Goal: Information Seeking & Learning: Find specific fact

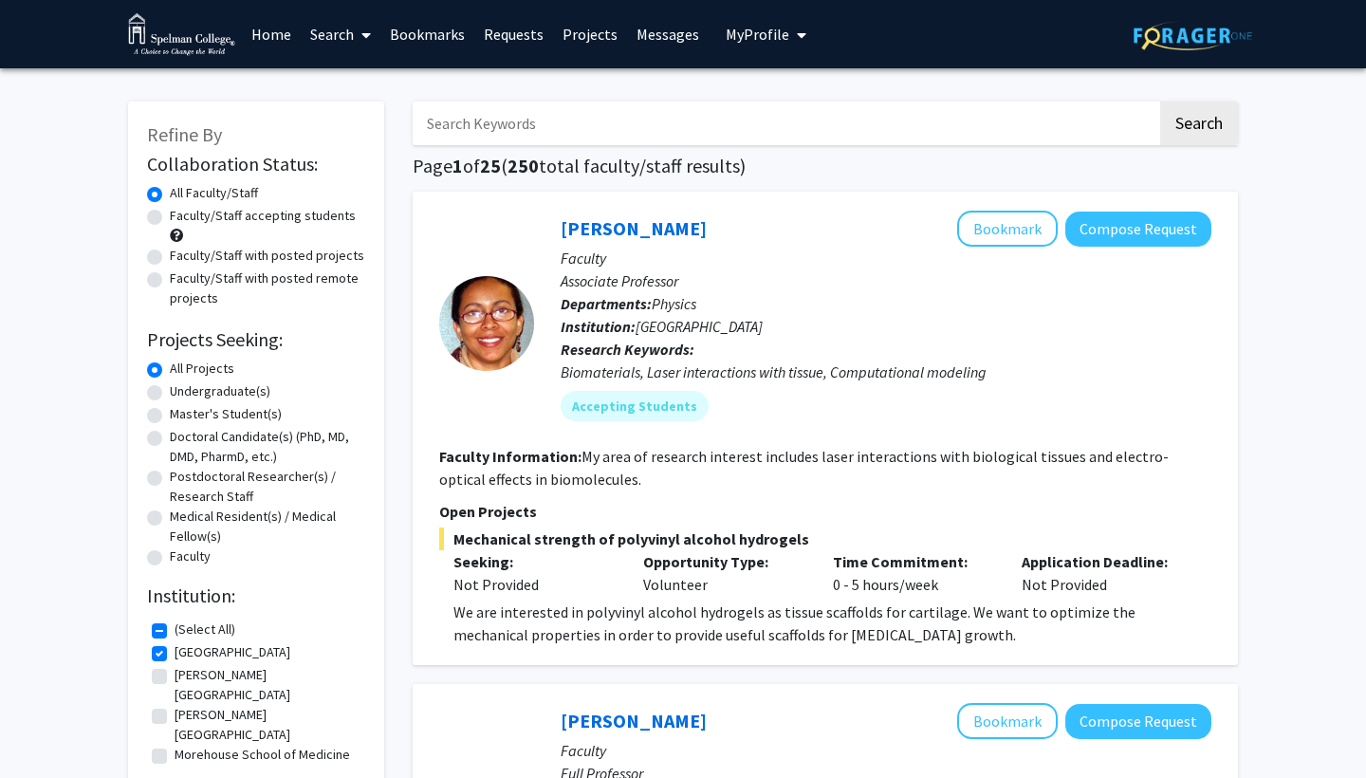
click at [764, 39] on span "My Profile" at bounding box center [758, 34] width 64 height 19
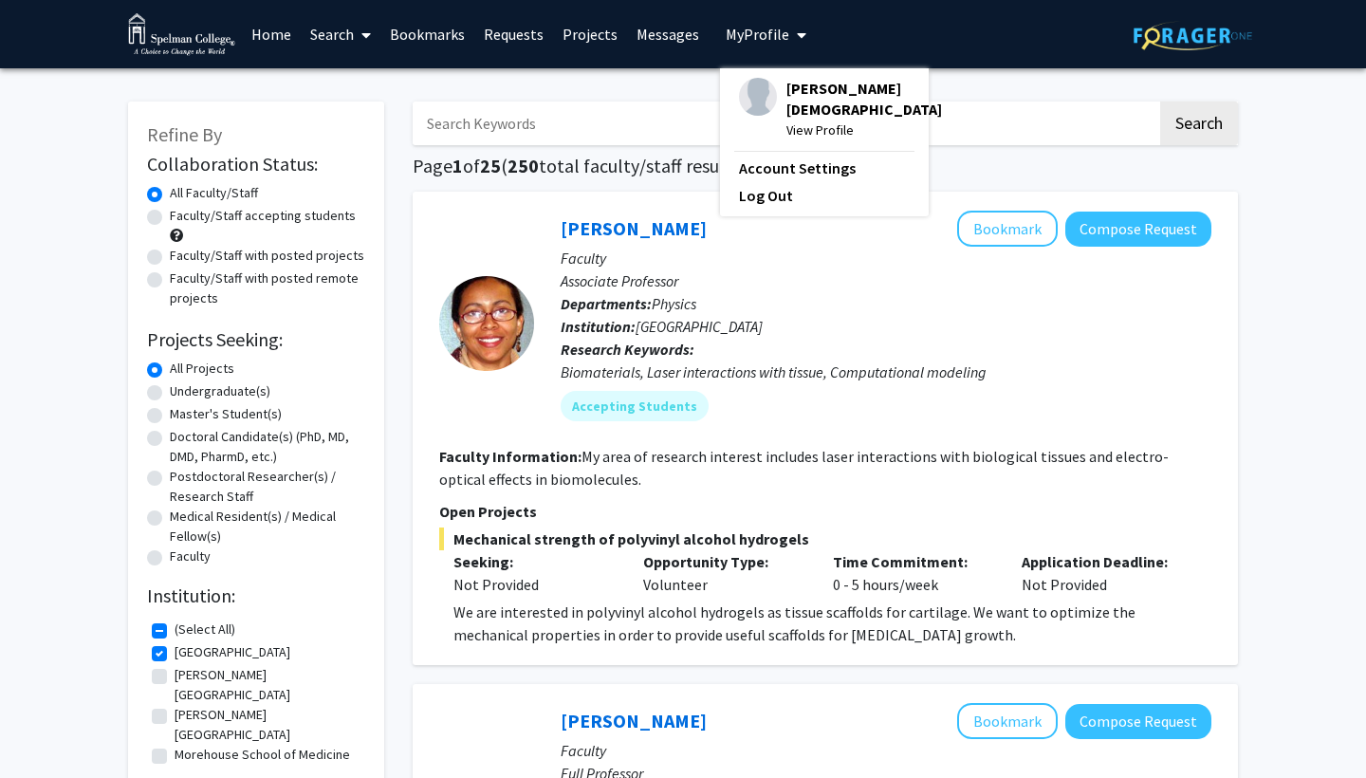
click at [775, 94] on div "[PERSON_NAME][DEMOGRAPHIC_DATA] View Profile" at bounding box center [840, 109] width 203 height 63
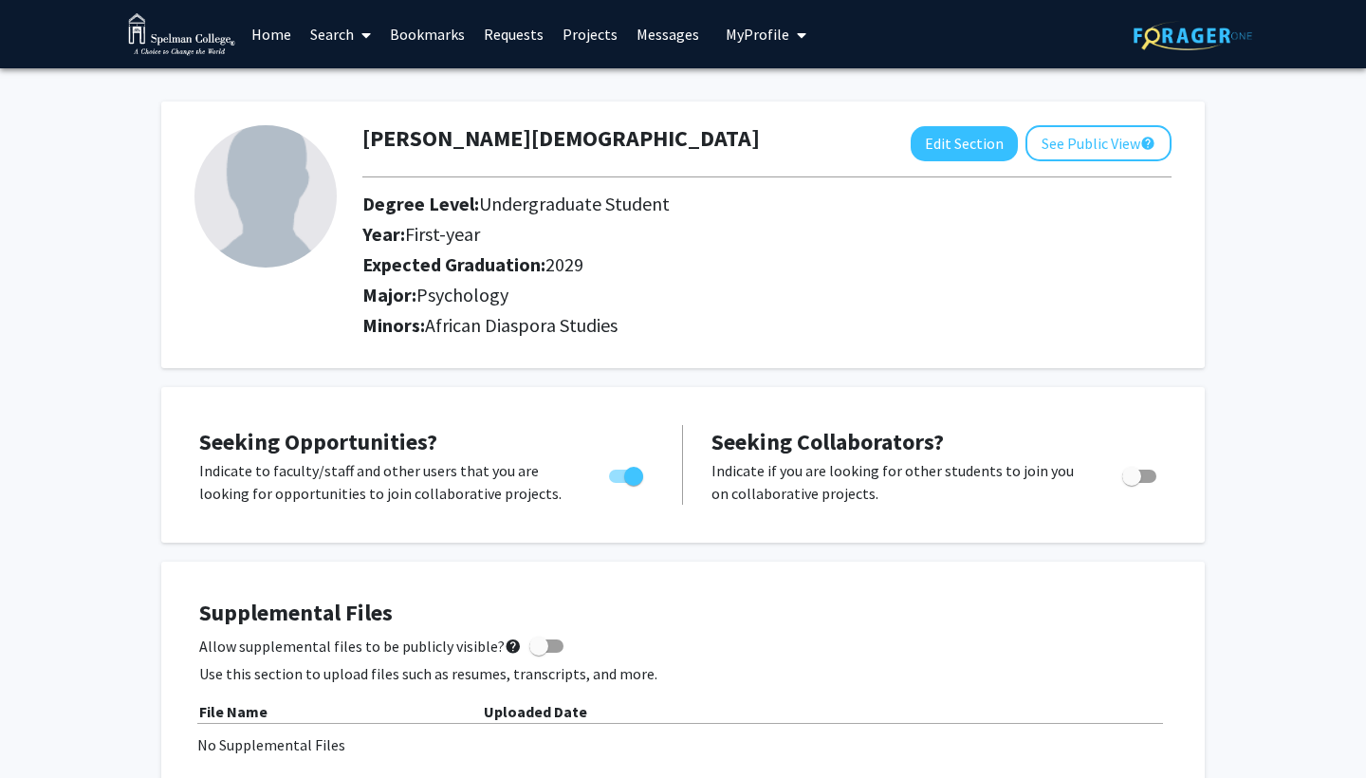
click at [337, 35] on link "Search" at bounding box center [341, 34] width 80 height 66
click at [365, 95] on span "Faculty/Staff" at bounding box center [370, 87] width 139 height 38
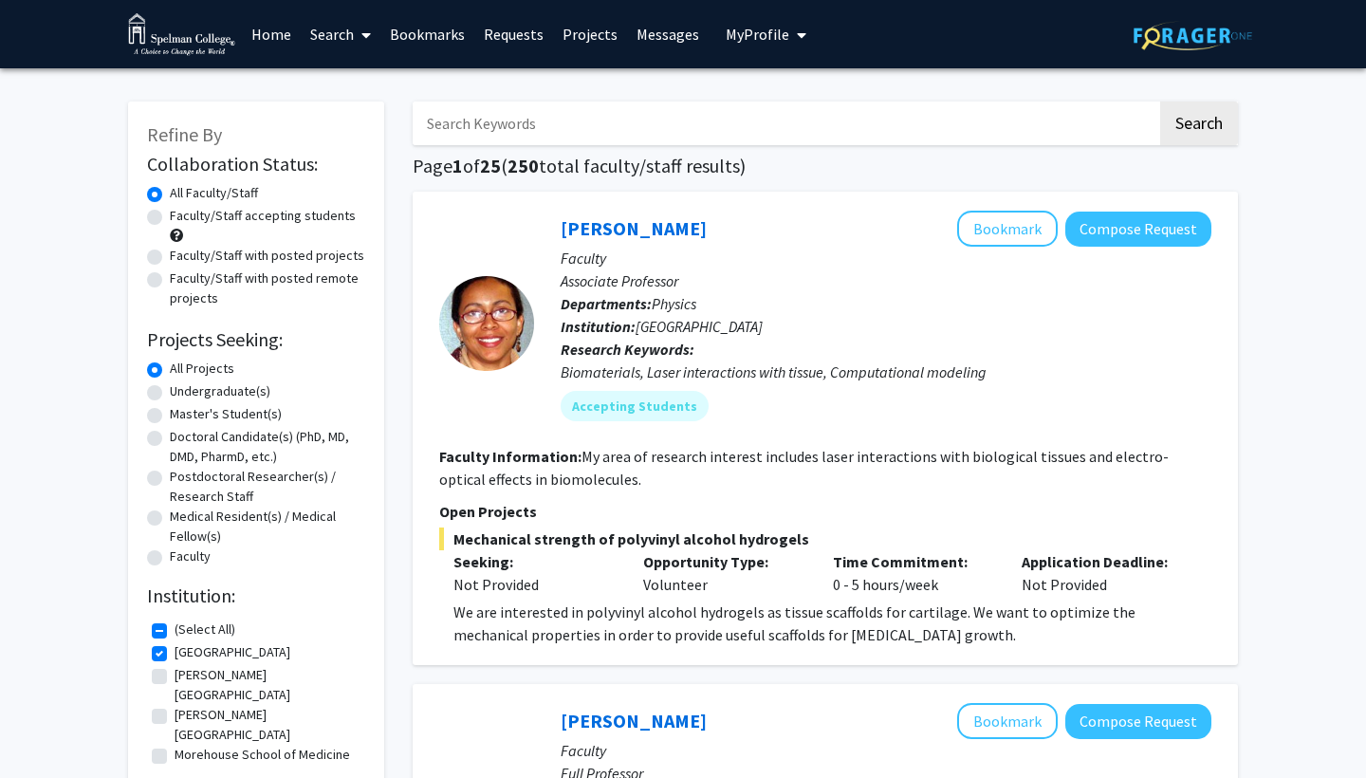
click at [553, 130] on input "Search Keywords" at bounding box center [785, 123] width 745 height 44
type input "[PERSON_NAME]"
click at [1198, 126] on button "Search" at bounding box center [1199, 123] width 78 height 44
checkbox input "false"
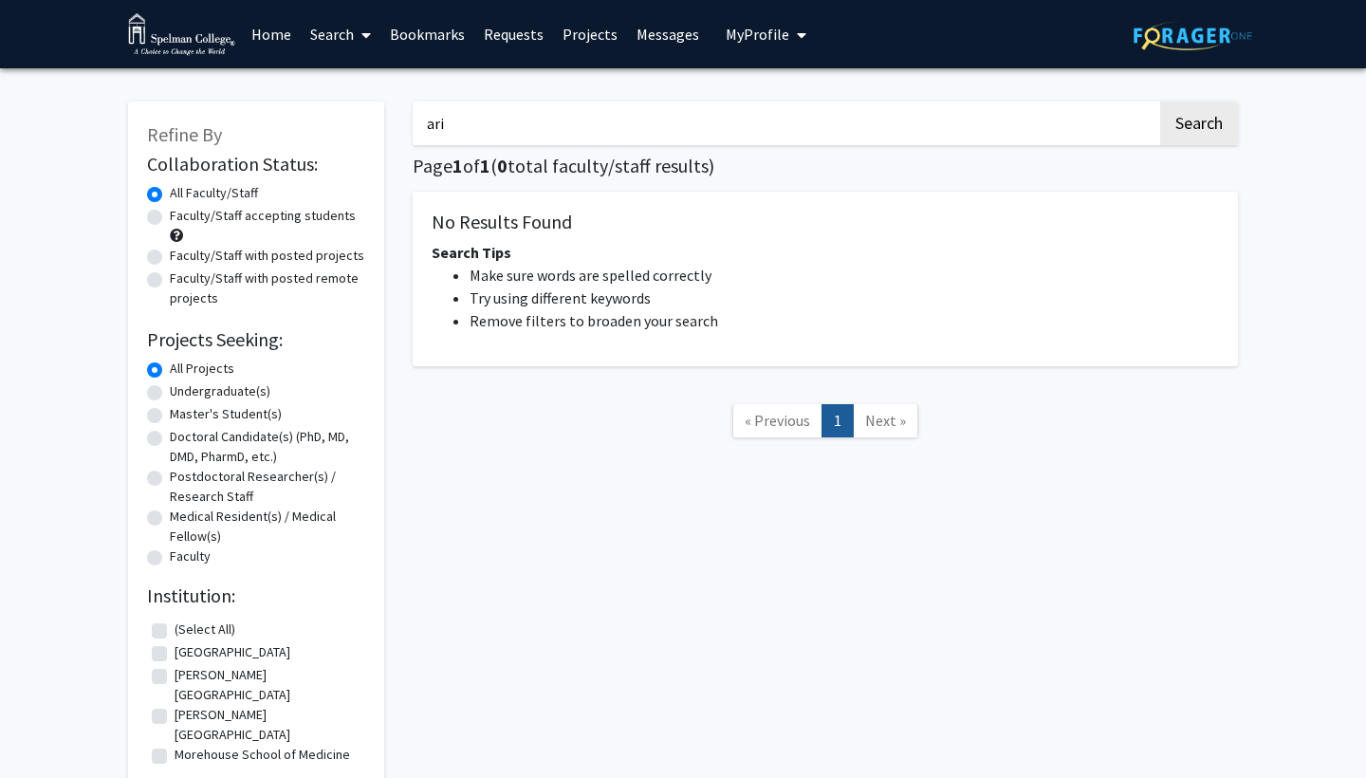
click at [1198, 126] on button "Search" at bounding box center [1199, 123] width 78 height 44
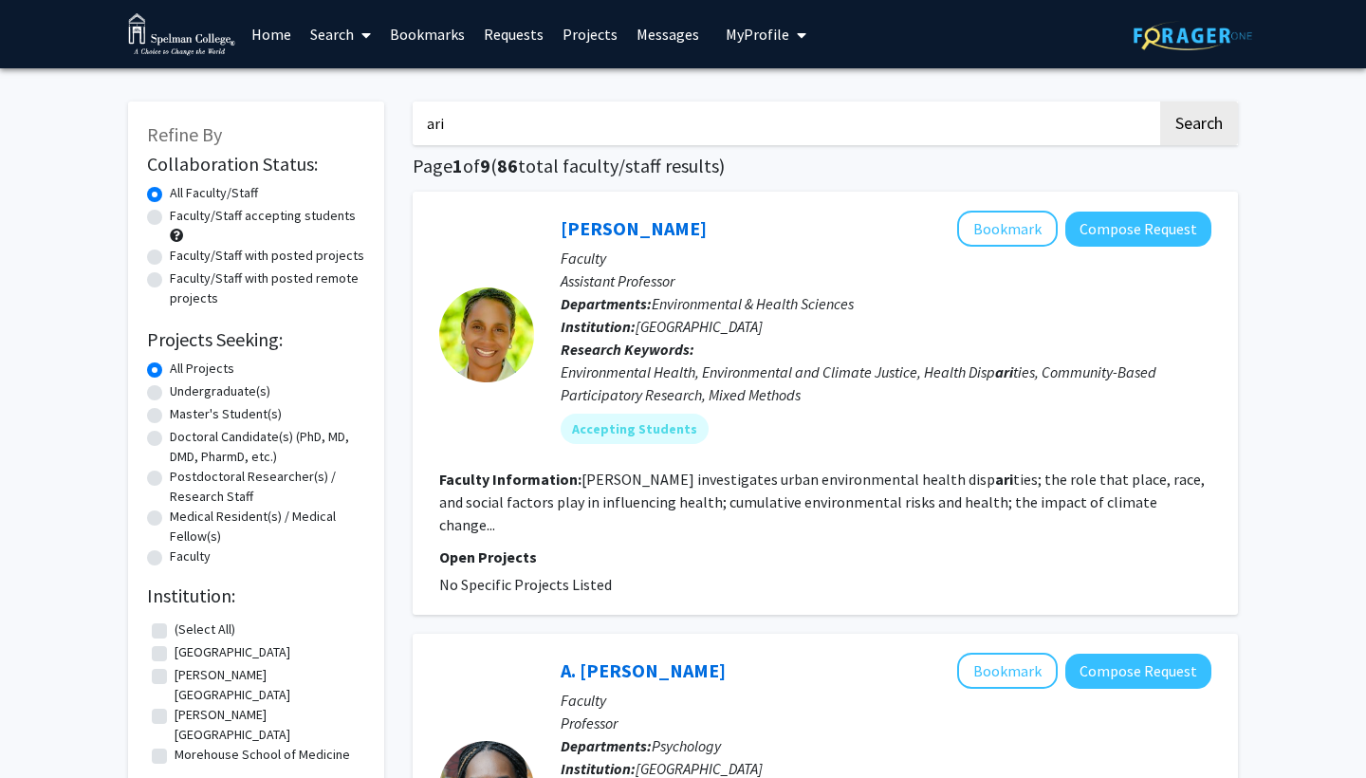
click at [998, 127] on input "ari" at bounding box center [785, 123] width 745 height 44
type input "a"
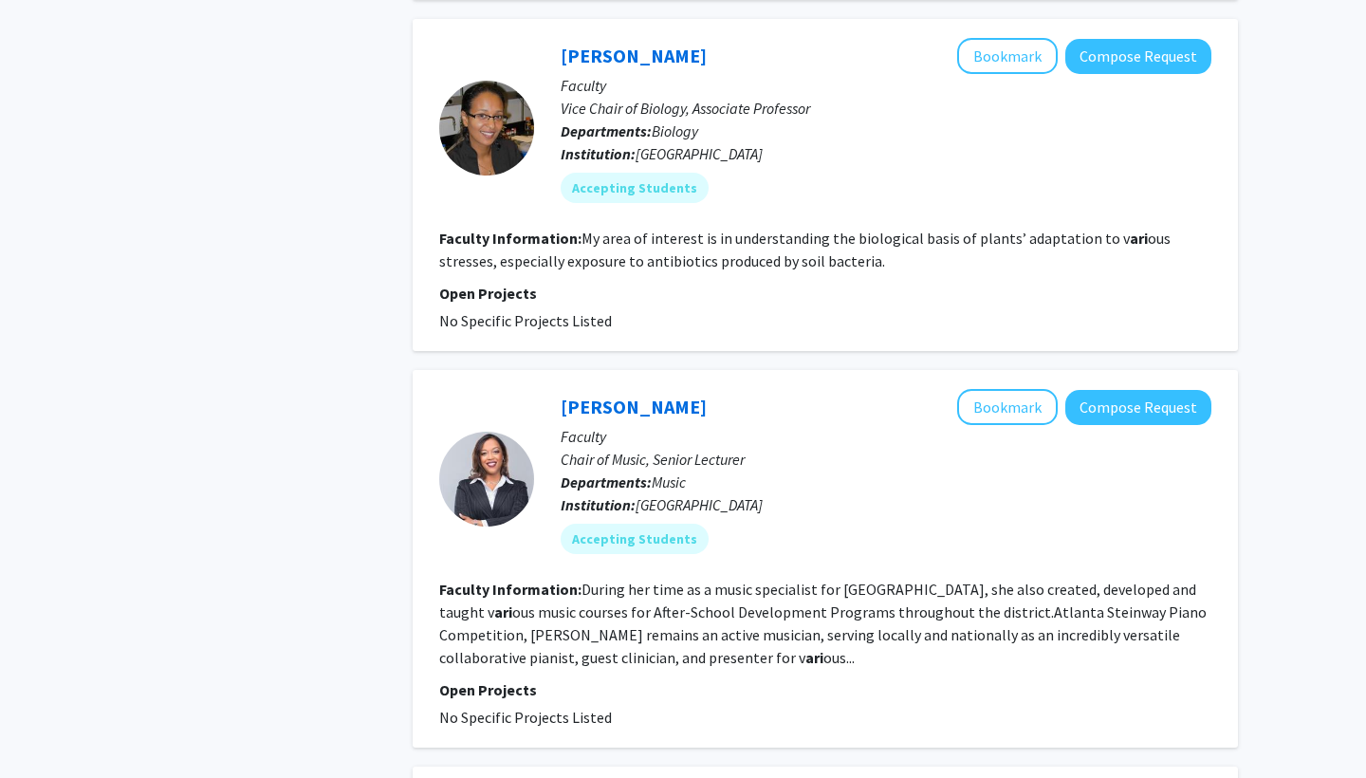
scroll to position [2328, 0]
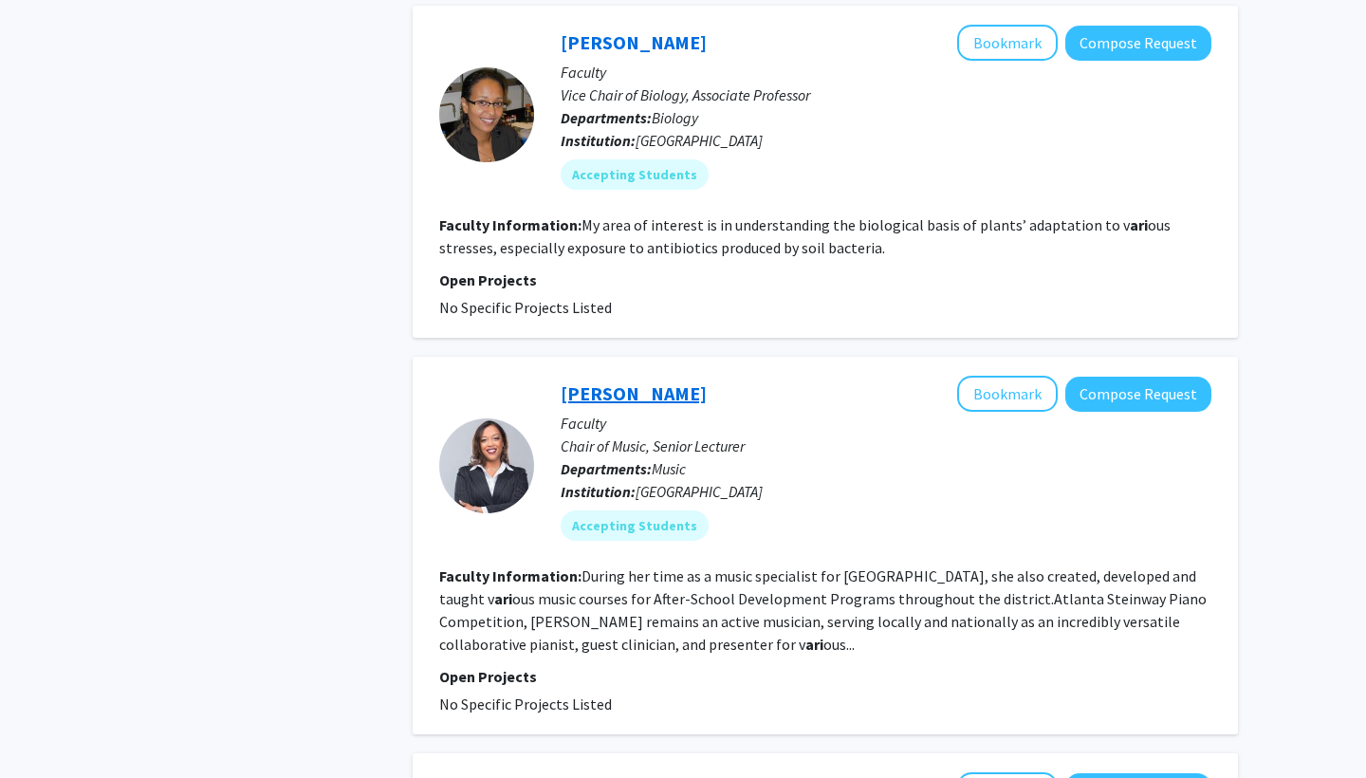
click at [707, 381] on link "[PERSON_NAME]" at bounding box center [634, 393] width 146 height 24
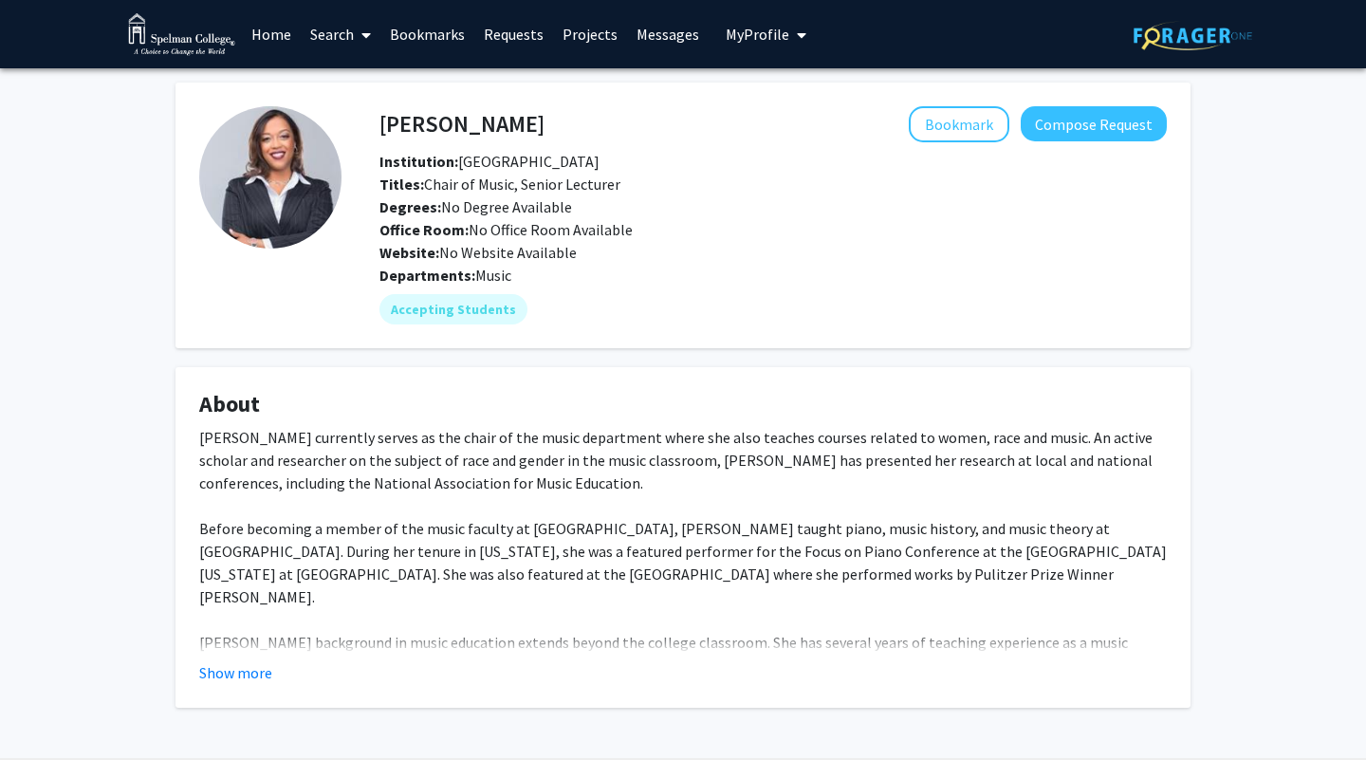
click at [235, 660] on fg-read-more "[PERSON_NAME] currently serves as the chair of the music department where she a…" at bounding box center [682, 555] width 967 height 258
click at [240, 667] on button "Show more" at bounding box center [235, 672] width 73 height 23
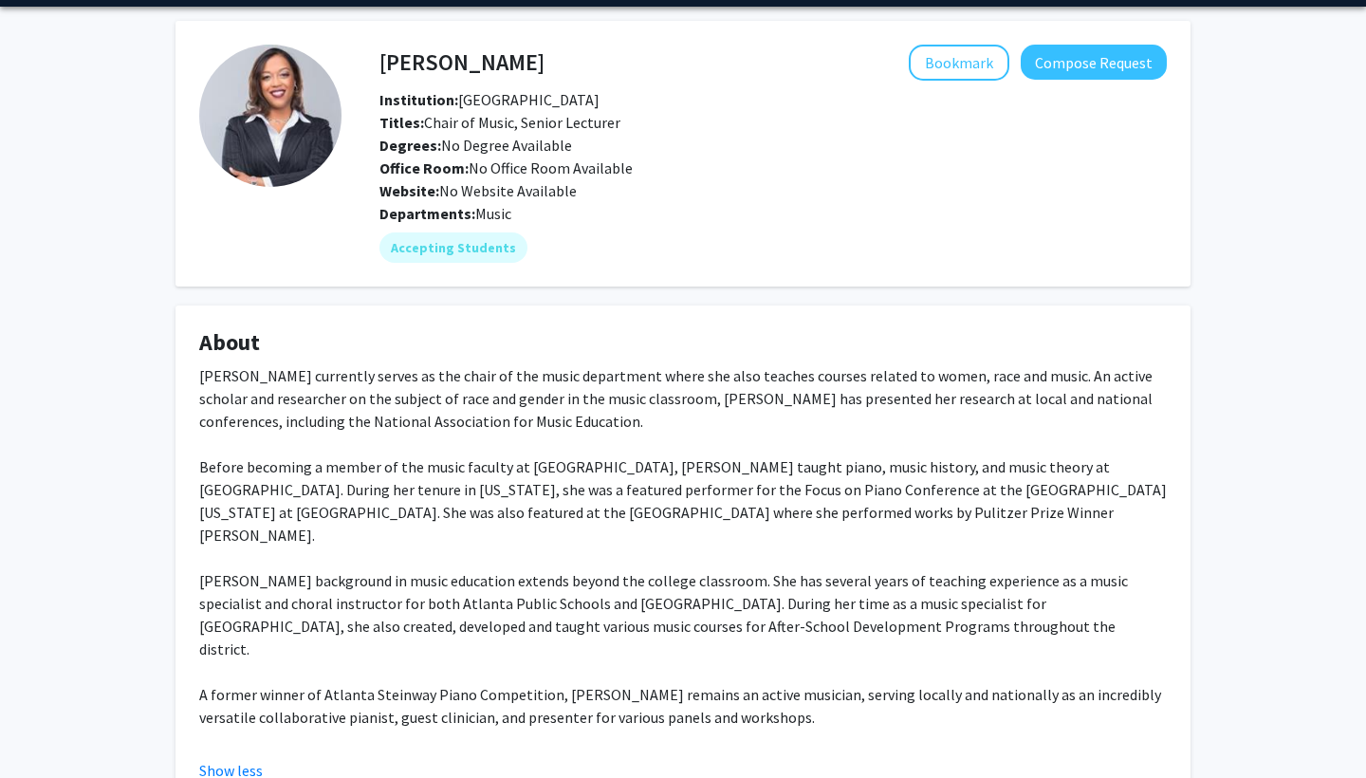
scroll to position [64, 0]
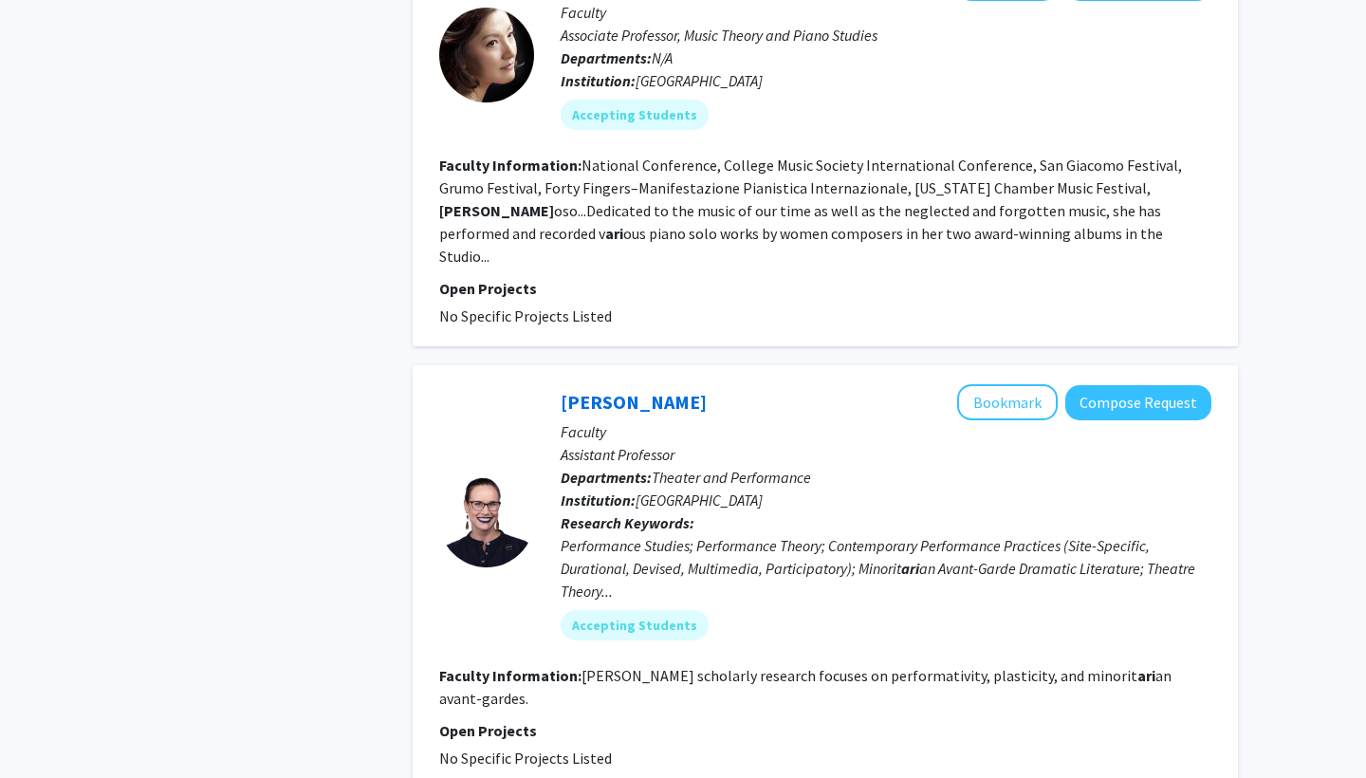
scroll to position [3492, 0]
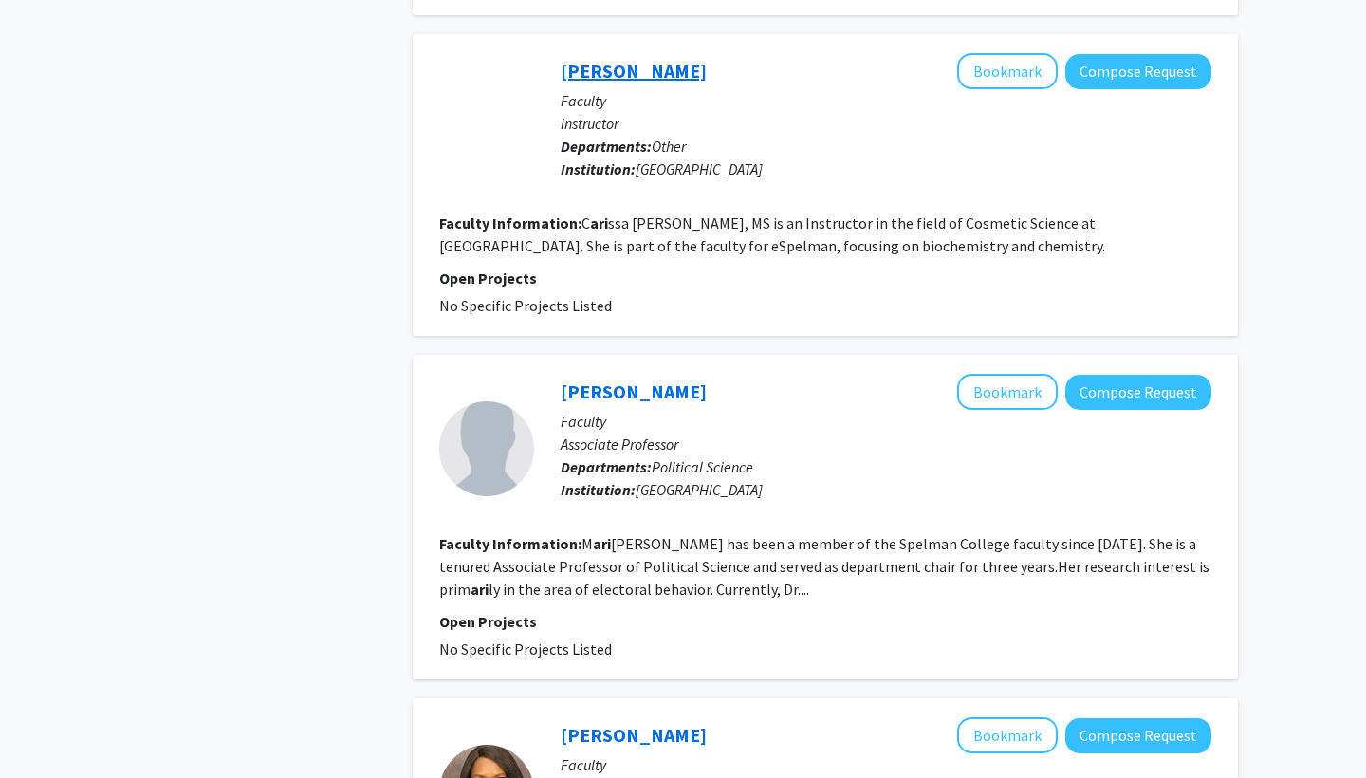
scroll to position [1896, 0]
